Goal: Navigation & Orientation: Find specific page/section

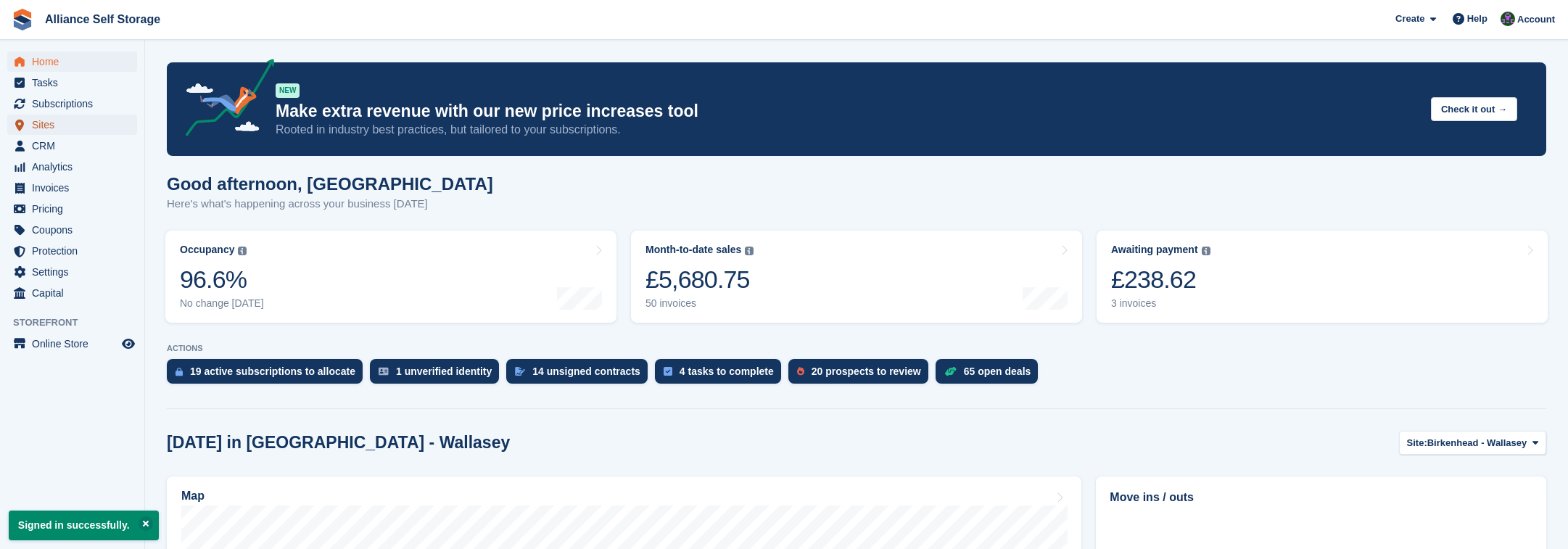
click at [61, 132] on span "Sites" at bounding box center [74, 124] width 87 height 20
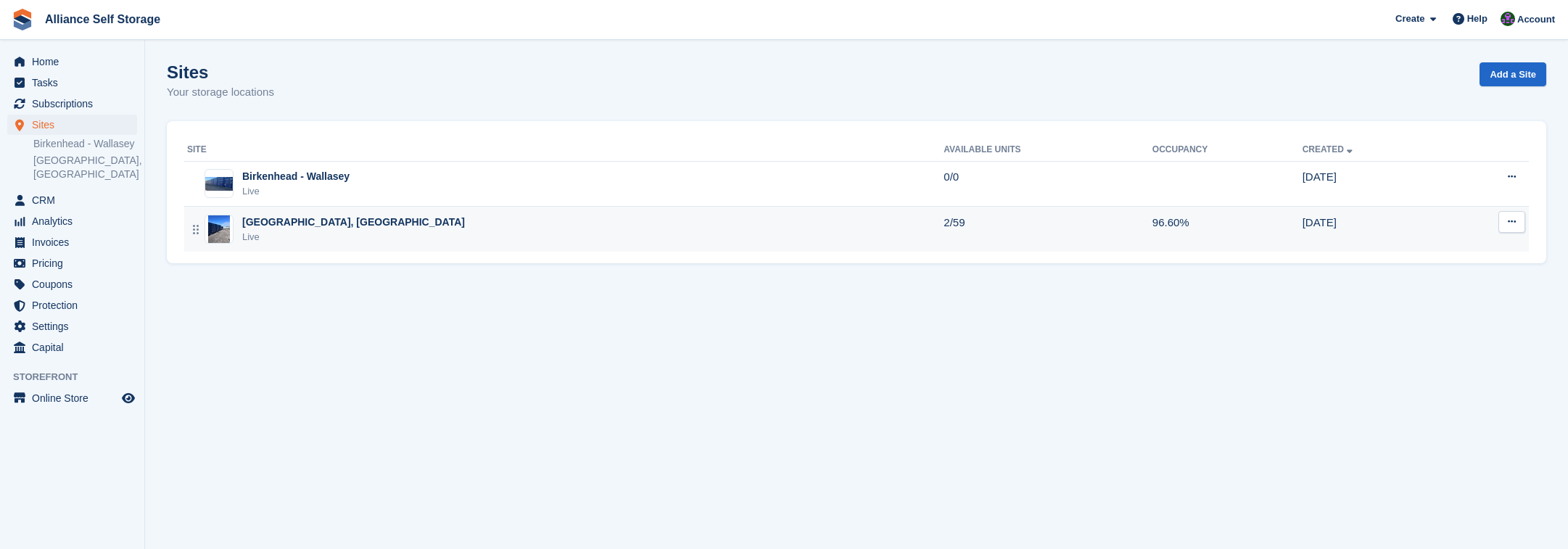
click at [393, 238] on div "Live" at bounding box center [354, 236] width 223 height 14
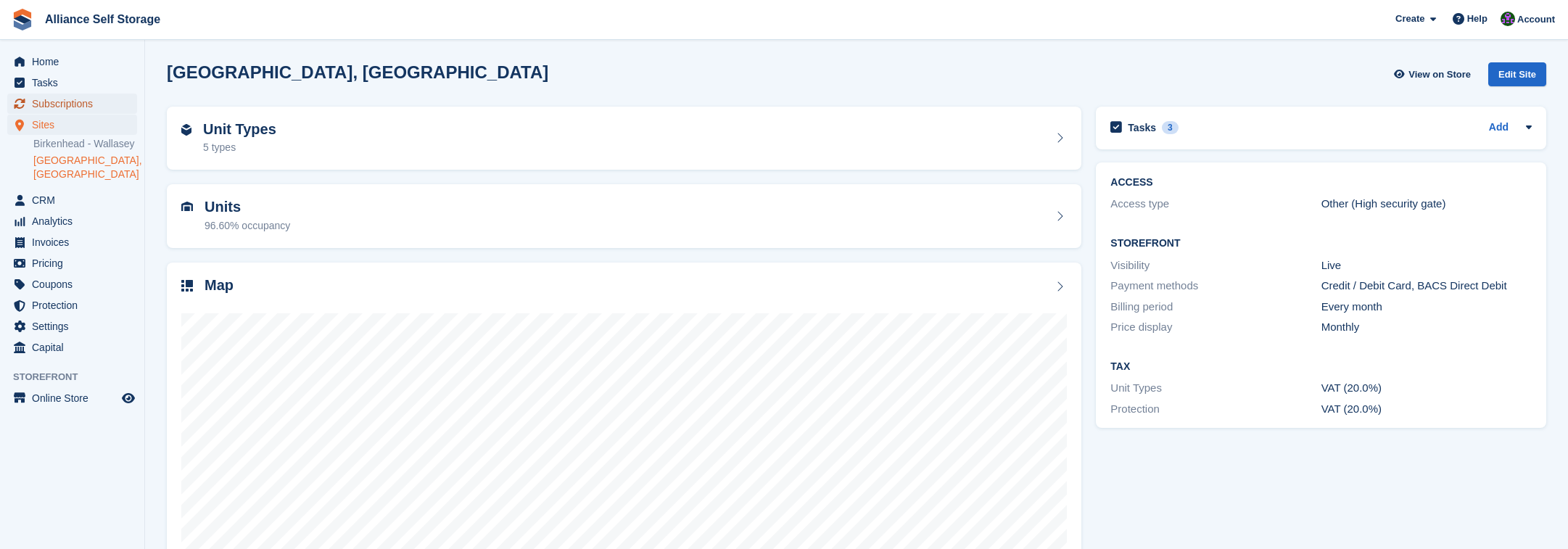
click at [93, 103] on span "Subscriptions" at bounding box center [74, 103] width 87 height 20
